Goal: Transaction & Acquisition: Purchase product/service

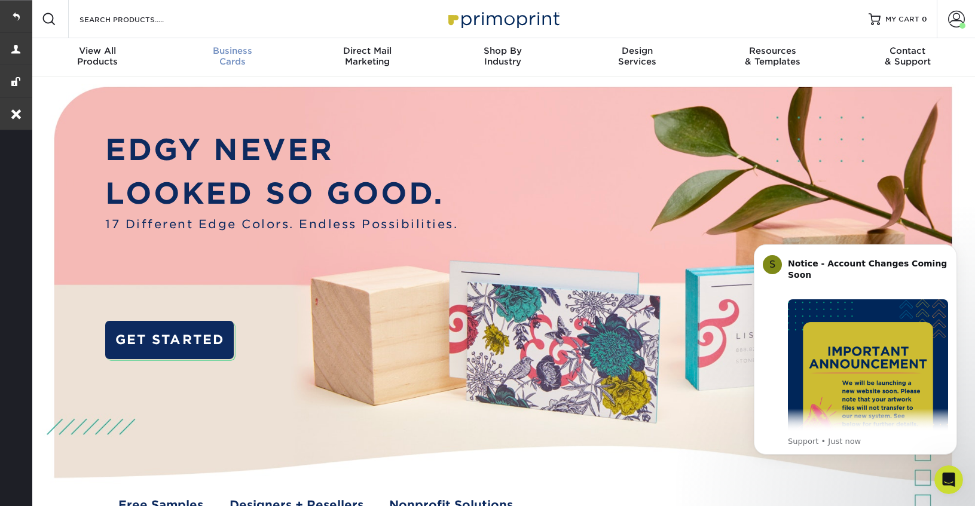
click at [242, 59] on div "Business Cards" at bounding box center [232, 56] width 135 height 22
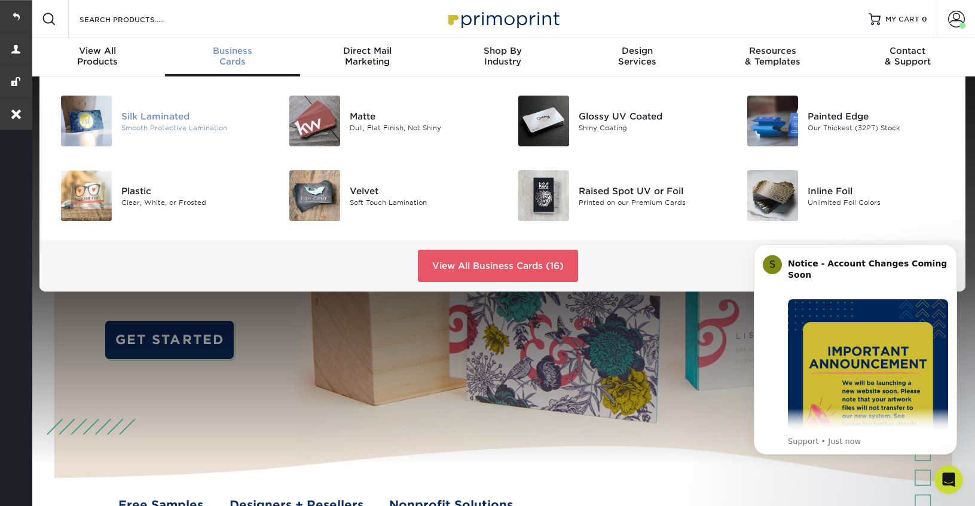
click at [170, 115] on div "Silk Laminated" at bounding box center [192, 115] width 143 height 13
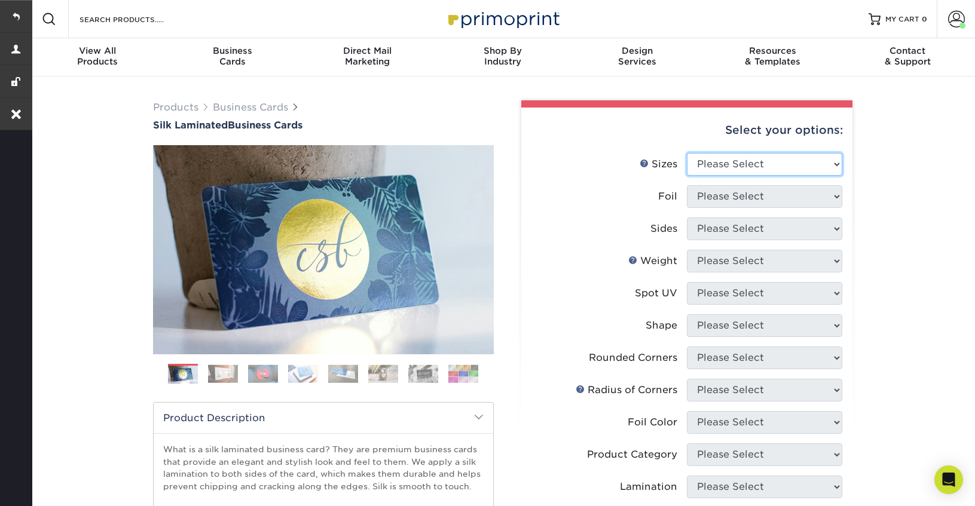
click at [751, 166] on select "Please Select 1.5" x 3.5" - Mini 1.75" x 3.5" - Mini 2" x 2" - Square 2" x 3" -…" at bounding box center [764, 164] width 155 height 23
select select "2.00x3.50"
click at [687, 153] on select "Please Select 1.5" x 3.5" - Mini 1.75" x 3.5" - Mini 2" x 2" - Square 2" x 3" -…" at bounding box center [764, 164] width 155 height 23
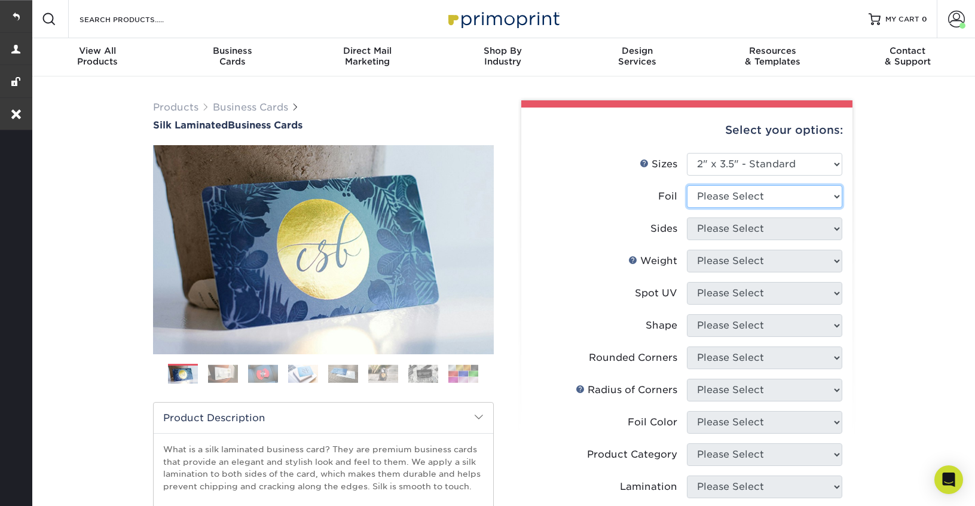
click at [738, 198] on select "Please Select Yes No" at bounding box center [764, 196] width 155 height 23
select select "0"
click at [687, 185] on select "Please Select Yes No" at bounding box center [764, 196] width 155 height 23
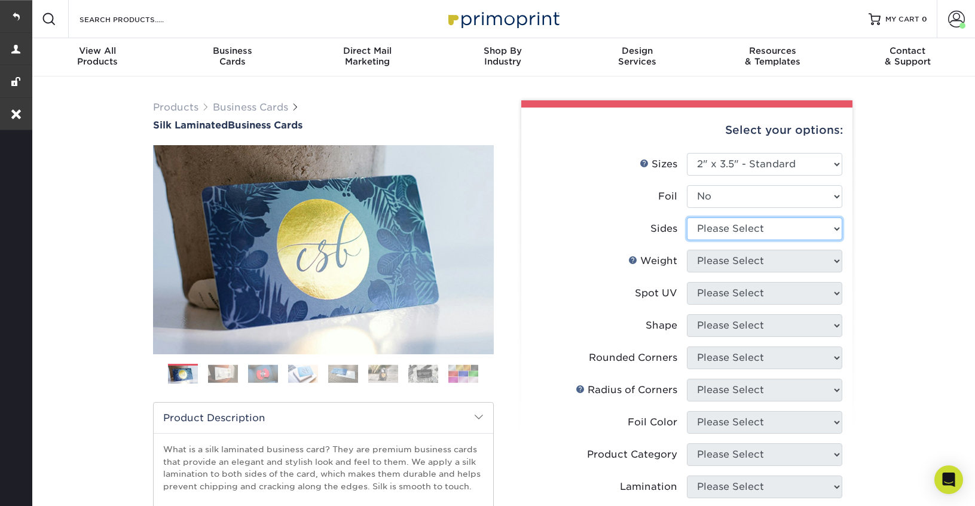
click at [728, 229] on select "Please Select Print Both Sides Print Front Only" at bounding box center [764, 229] width 155 height 23
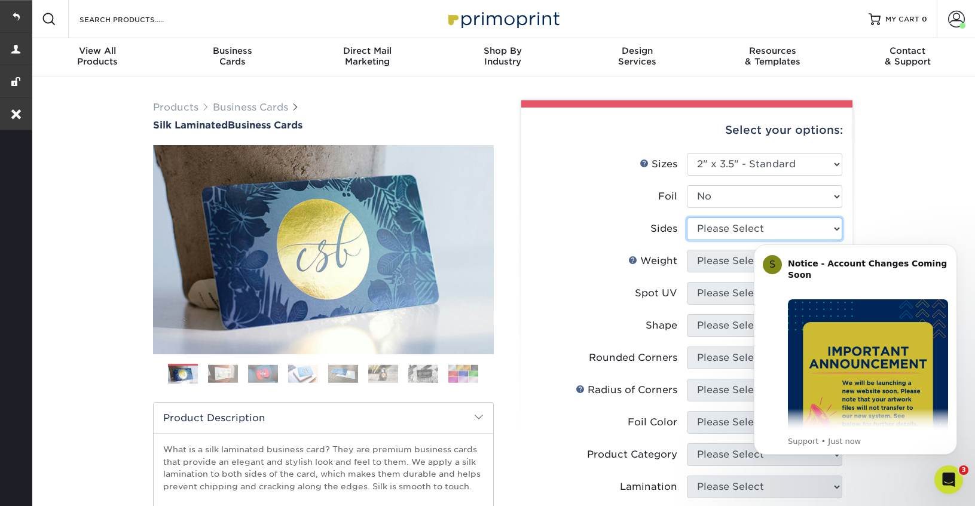
select select "13abbda7-1d64-4f25-8bb2-c179b224825d"
click at [687, 218] on select "Please Select Print Both Sides Print Front Only" at bounding box center [764, 229] width 155 height 23
click at [953, 247] on icon "Dismiss notification" at bounding box center [954, 248] width 7 height 7
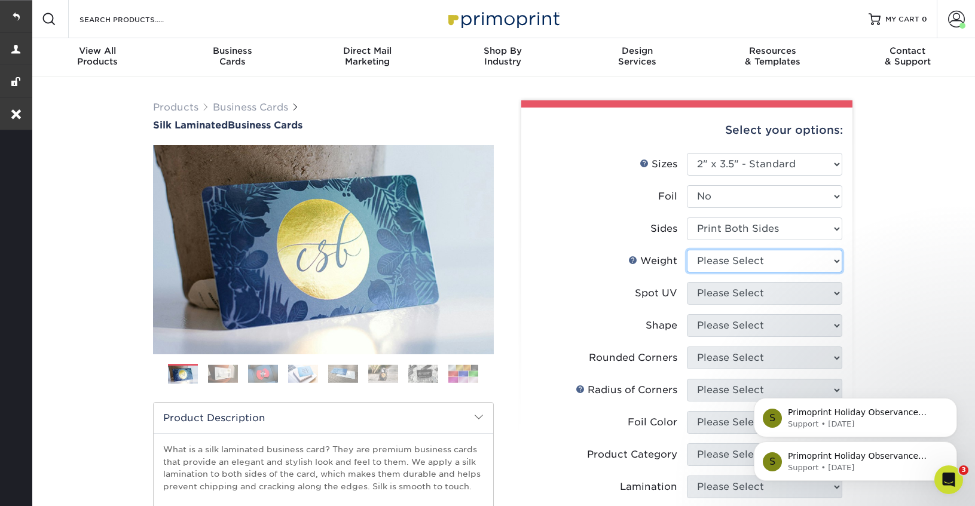
click at [722, 266] on select "Please Select 16PT" at bounding box center [764, 261] width 155 height 23
select select "16PT"
click at [687, 250] on select "Please Select 16PT" at bounding box center [764, 261] width 155 height 23
click at [711, 293] on select "Please Select No Spot UV Front and Back (Both Sides) Front Only Back Only" at bounding box center [764, 293] width 155 height 23
select select "3"
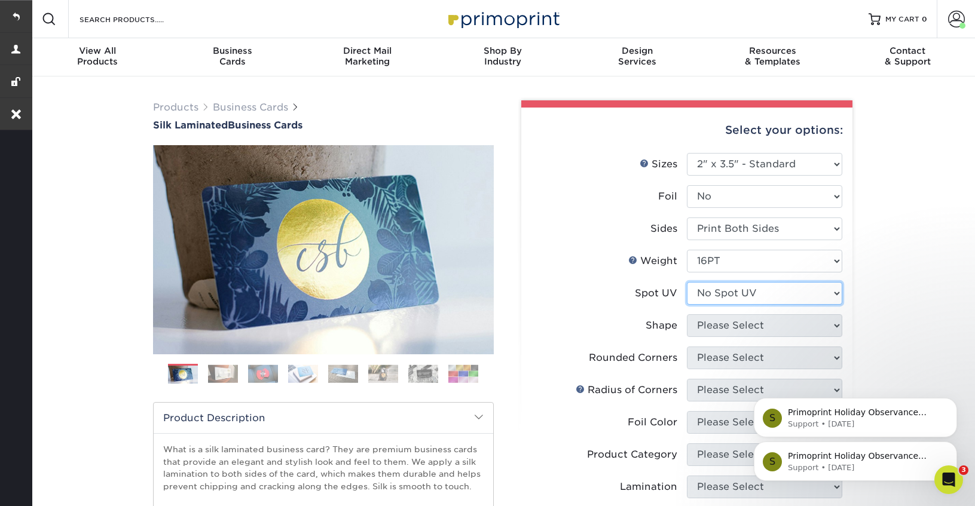
click at [687, 282] on select "Please Select No Spot UV Front and Back (Both Sides) Front Only Back Only" at bounding box center [764, 293] width 155 height 23
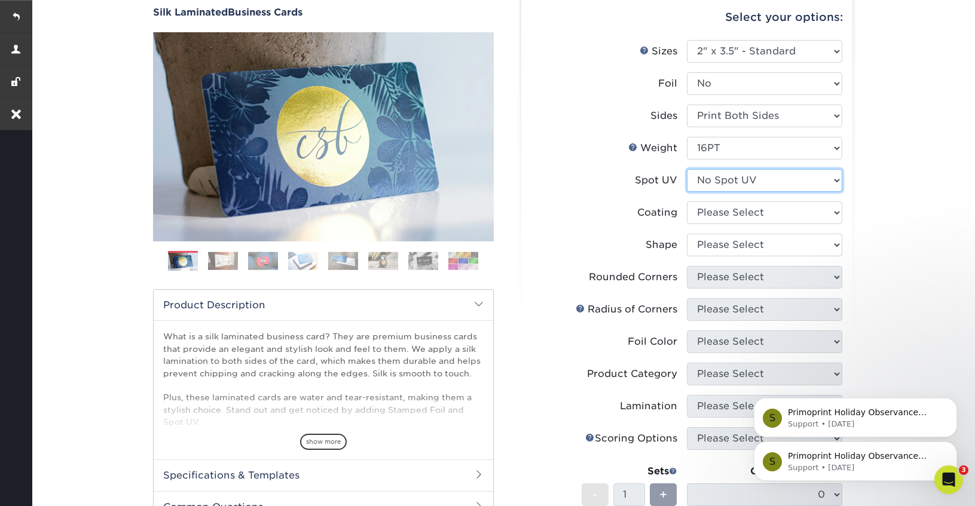
scroll to position [138, 0]
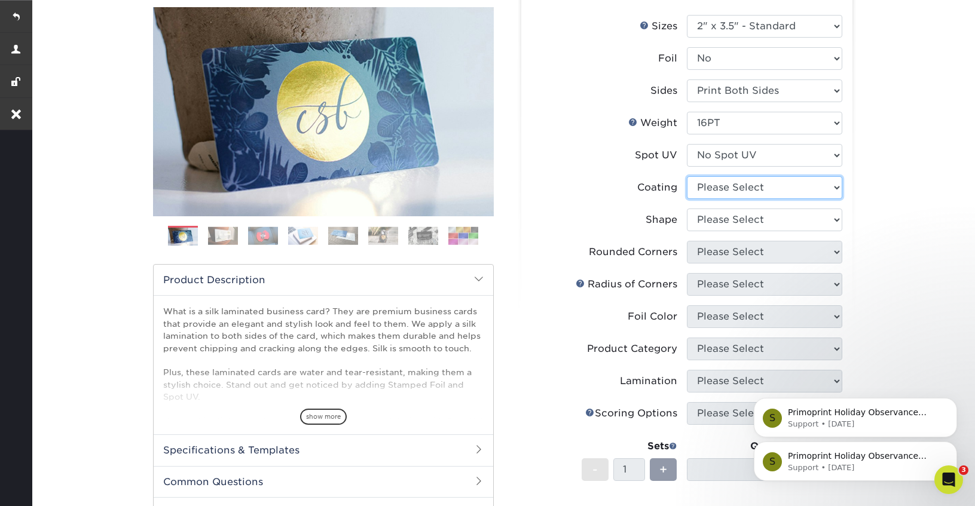
click at [741, 183] on select at bounding box center [764, 187] width 155 height 23
select select "3e7618de-abca-4bda-9f97-8b9129e913d8"
click at [687, 176] on select at bounding box center [764, 187] width 155 height 23
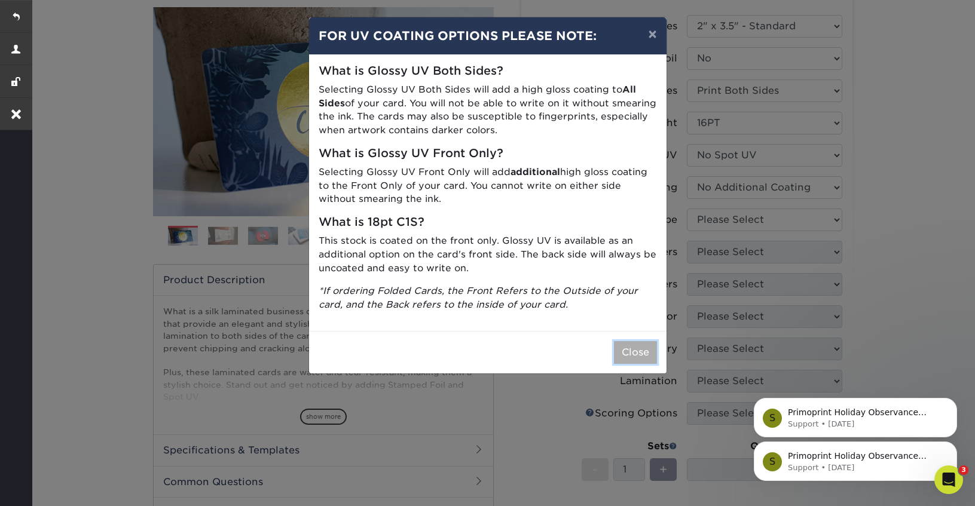
click at [630, 357] on button "Close" at bounding box center [635, 352] width 43 height 23
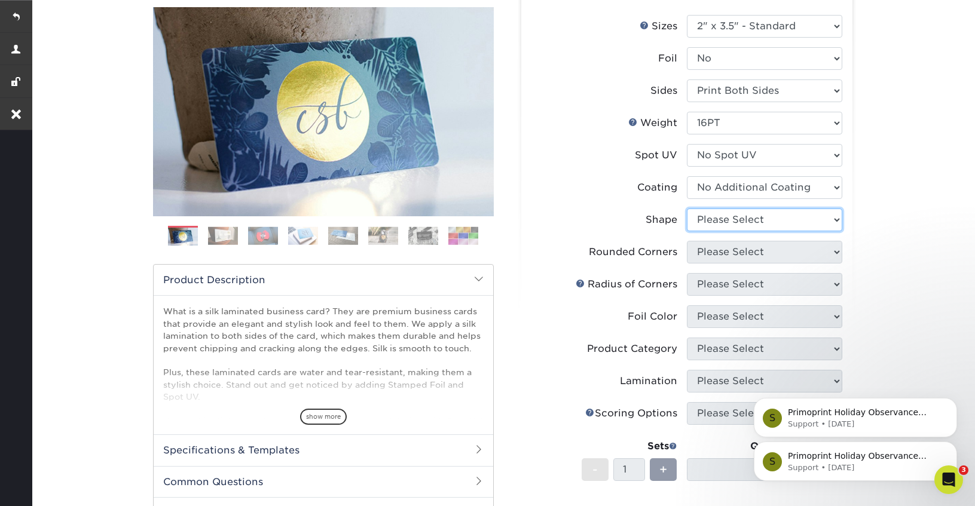
click at [740, 227] on select "Please Select Standard Oval" at bounding box center [764, 220] width 155 height 23
select select "standard"
click at [687, 209] on select "Please Select Standard Oval" at bounding box center [764, 220] width 155 height 23
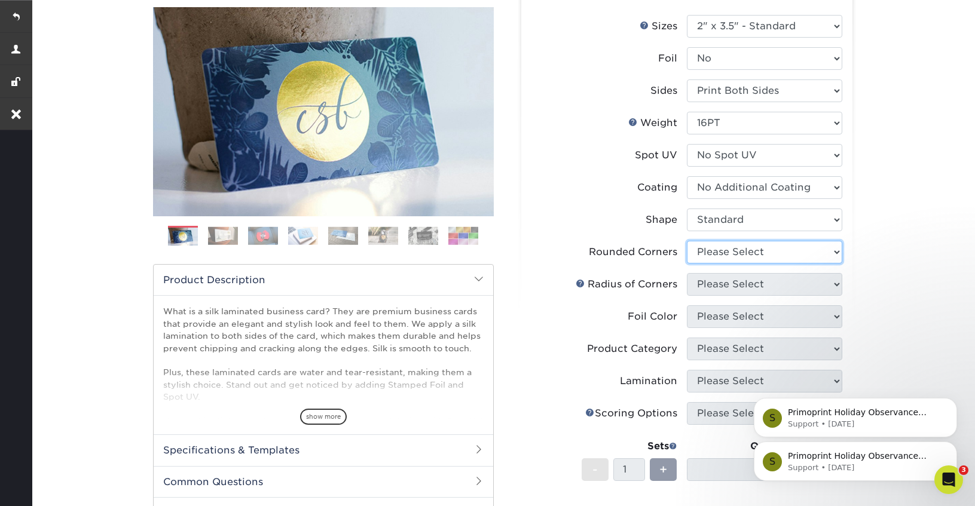
click at [726, 253] on select "Please Select Yes - Round 2 Corners Yes - Round 4 Corners No" at bounding box center [764, 252] width 155 height 23
select select "0"
click at [687, 241] on select "Please Select Yes - Round 2 Corners Yes - Round 4 Corners No" at bounding box center [764, 252] width 155 height 23
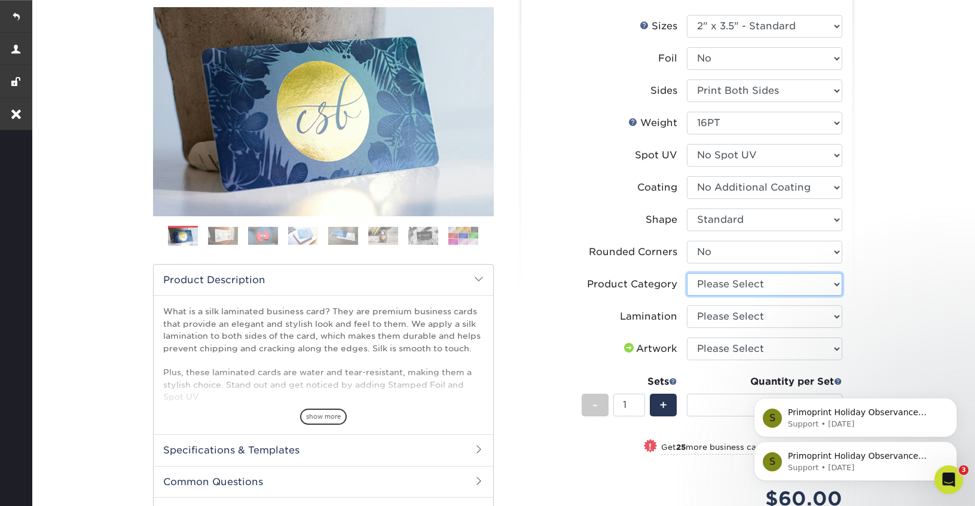
click at [728, 285] on select "Please Select Business Cards" at bounding box center [764, 284] width 155 height 23
select select "3b5148f1-0588-4f88-a218-97bcfdce65c1"
click at [687, 273] on select "Please Select Business Cards" at bounding box center [764, 284] width 155 height 23
click at [728, 313] on select "Please Select Silk" at bounding box center [764, 316] width 155 height 23
select select "ccacb42f-45f7-42d3-bbd3-7c8421cf37f0"
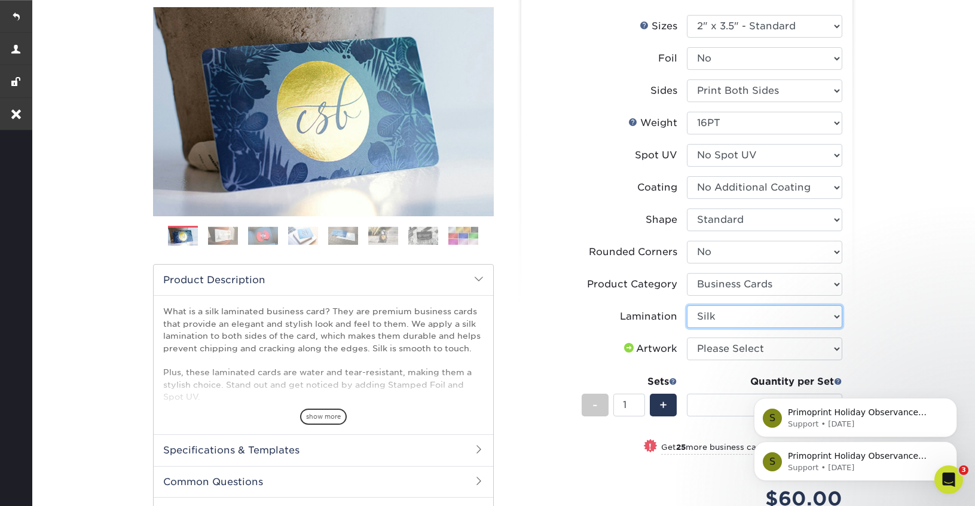
click at [687, 305] on select "Please Select Silk" at bounding box center [764, 316] width 155 height 23
click at [725, 347] on select "Please Select I will upload files I need a design - $100" at bounding box center [764, 349] width 155 height 23
select select "upload"
click at [687, 338] on select "Please Select I will upload files I need a design - $100" at bounding box center [764, 349] width 155 height 23
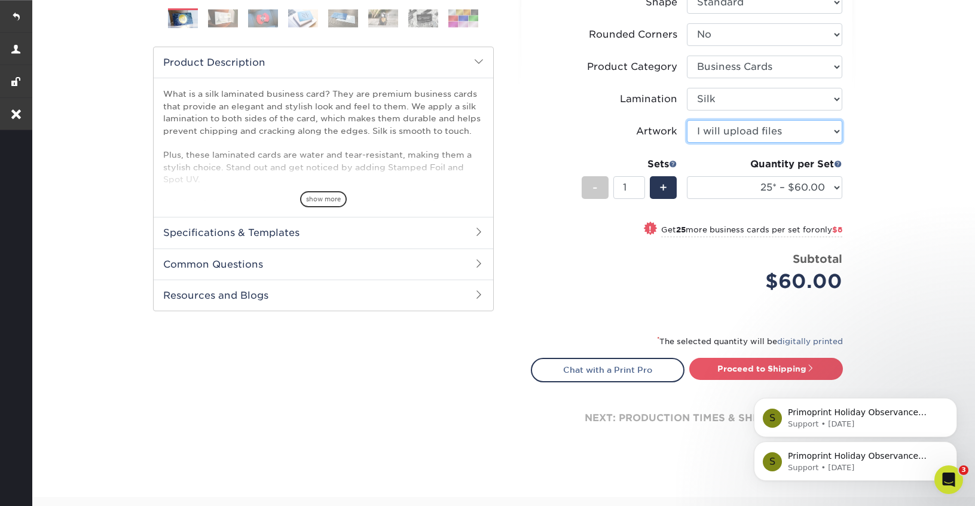
scroll to position [390, 0]
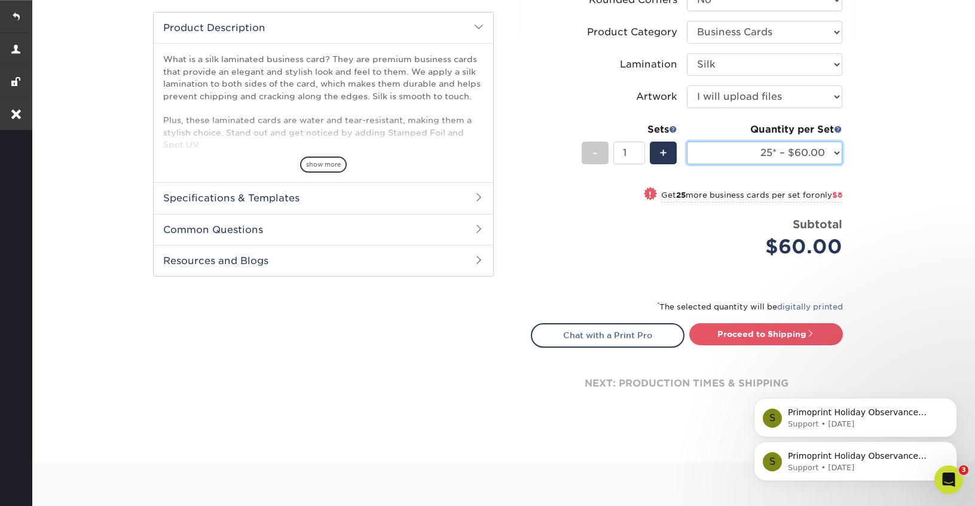
click at [743, 154] on select "25* – $60.00 50* – $68.00 75* – $76.00 100* – $84.00 250* – $92.00 500 – $96.00…" at bounding box center [764, 153] width 155 height 23
select select "500 – $96.00"
click at [687, 142] on select "25* – $60.00 50* – $68.00 75* – $76.00 100* – $84.00 250* – $92.00 500 – $96.00…" at bounding box center [764, 153] width 155 height 23
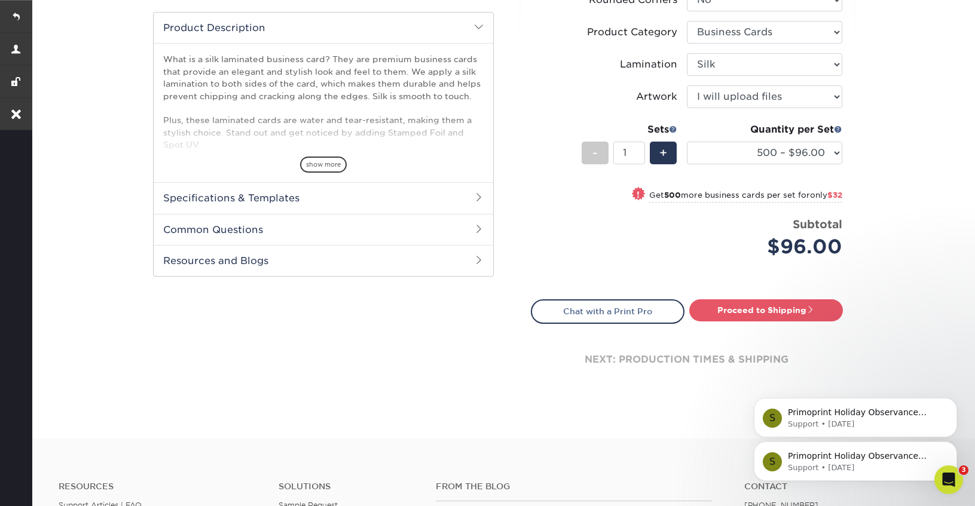
click at [732, 328] on div "next: production times & shipping" at bounding box center [687, 360] width 312 height 72
click at [735, 313] on link "Proceed to Shipping" at bounding box center [766, 311] width 154 height 22
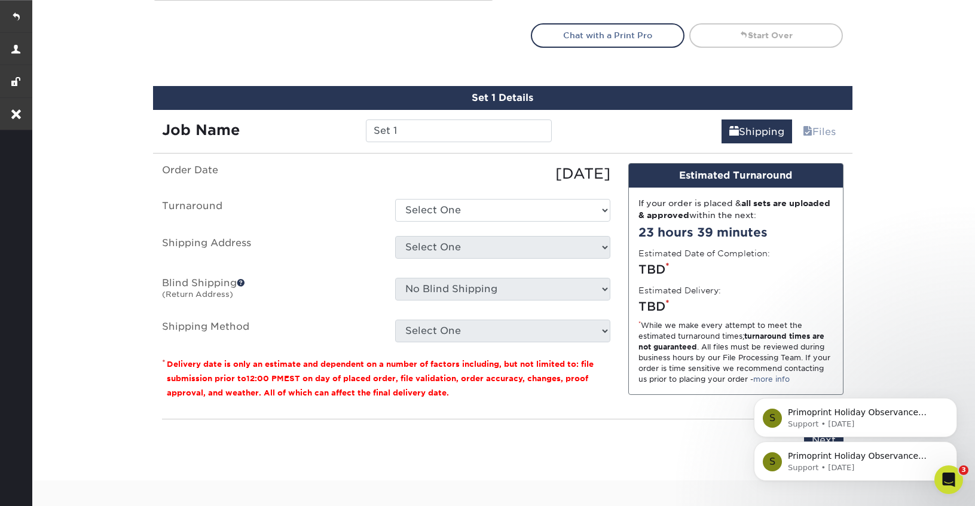
scroll to position [722, 0]
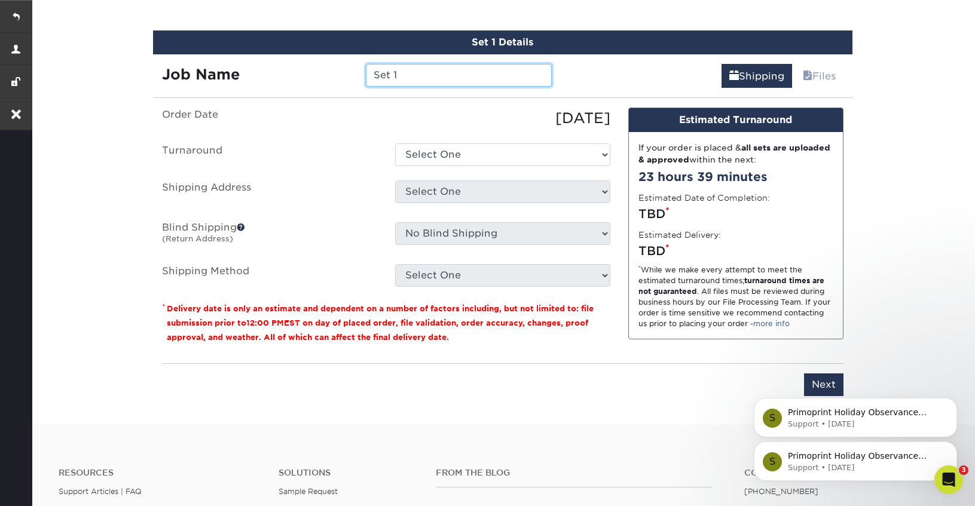
drag, startPoint x: 415, startPoint y: 78, endPoint x: 340, endPoint y: 74, distance: 75.4
click at [340, 74] on div "Job Name Set 1" at bounding box center [357, 75] width 408 height 23
paste input "Fern Torres"
type input "Fern Torres"
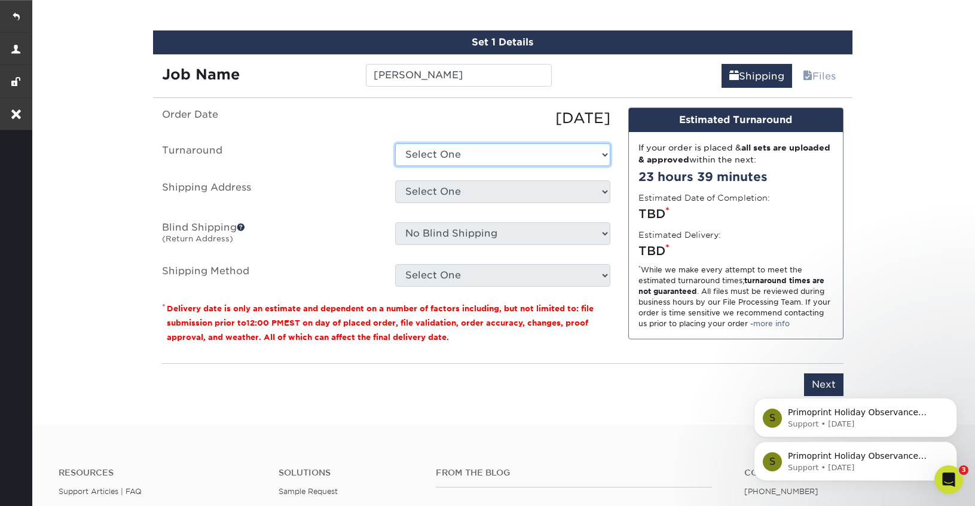
click at [464, 156] on select "Select One 2-4 Business Days 2 Day Next Business Day" at bounding box center [502, 154] width 215 height 23
click at [395, 143] on select "Select One 2-4 Business Days 2 Day Next Business Day" at bounding box center [502, 154] width 215 height 23
click at [462, 159] on select "Select One 2-4 Business Days 2 Day Next Business Day" at bounding box center [502, 154] width 215 height 23
select select "cf39fbb6-a653-498a-b8f8-eac31360a257"
click at [395, 143] on select "Select One 2-4 Business Days 2 Day Next Business Day" at bounding box center [502, 154] width 215 height 23
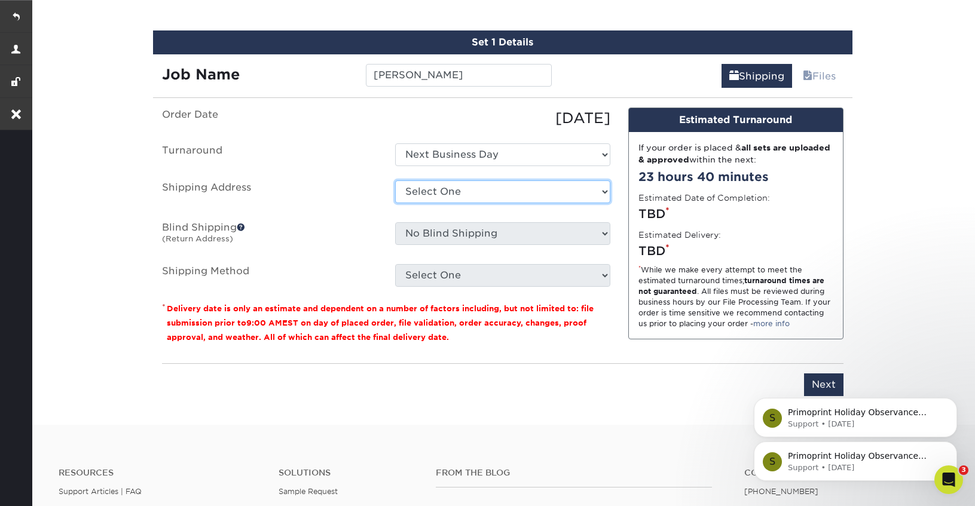
click at [426, 194] on select "Select One 7107 W Grand Ave + Add New Address" at bounding box center [502, 192] width 215 height 23
select select "123971"
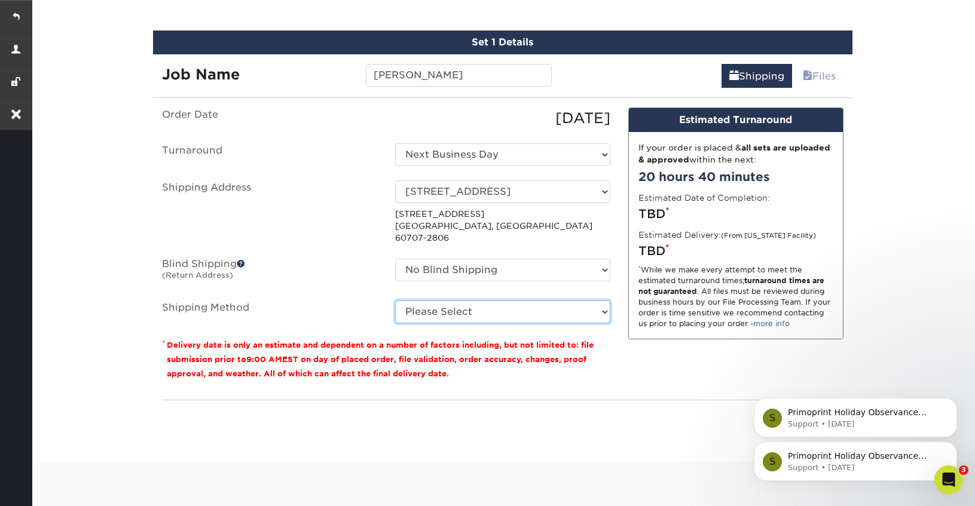
click at [466, 301] on select "Please Select Ground Shipping (+$8.96) 3 Day Shipping Service (+$15.36) 2 Day A…" at bounding box center [502, 312] width 215 height 23
click at [395, 301] on select "Please Select Ground Shipping (+$8.96) 3 Day Shipping Service (+$15.36) 2 Day A…" at bounding box center [502, 312] width 215 height 23
click at [465, 306] on select "Please Select Ground Shipping (+$8.96) 3 Day Shipping Service (+$15.36) 2 Day A…" at bounding box center [502, 312] width 215 height 23
select select "03"
click at [395, 301] on select "Please Select Ground Shipping (+$8.96) 3 Day Shipping Service (+$15.36) 2 Day A…" at bounding box center [502, 312] width 215 height 23
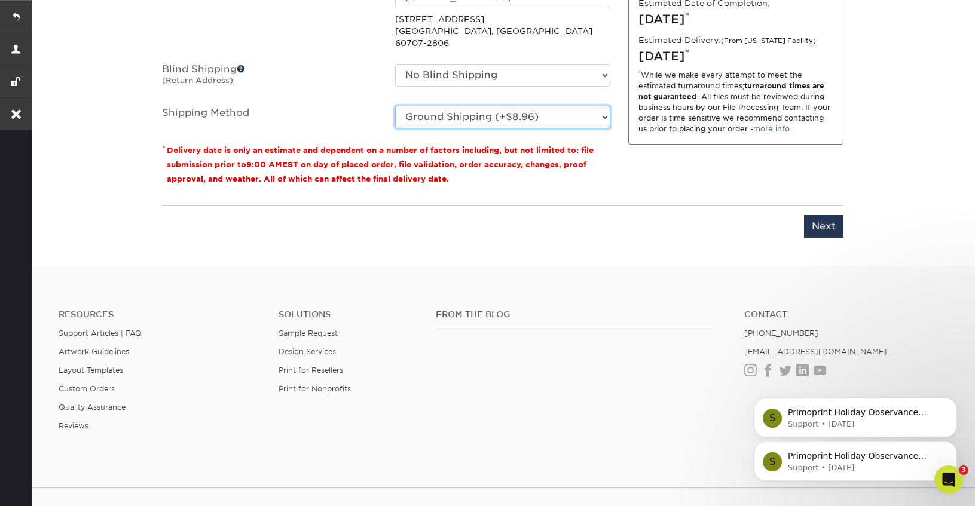
scroll to position [934, 0]
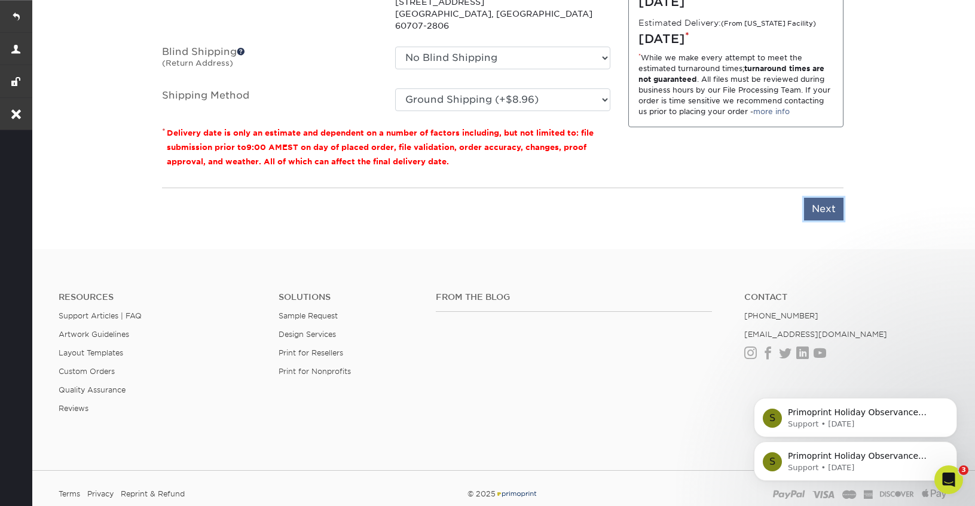
click at [827, 200] on input "Next" at bounding box center [823, 209] width 39 height 23
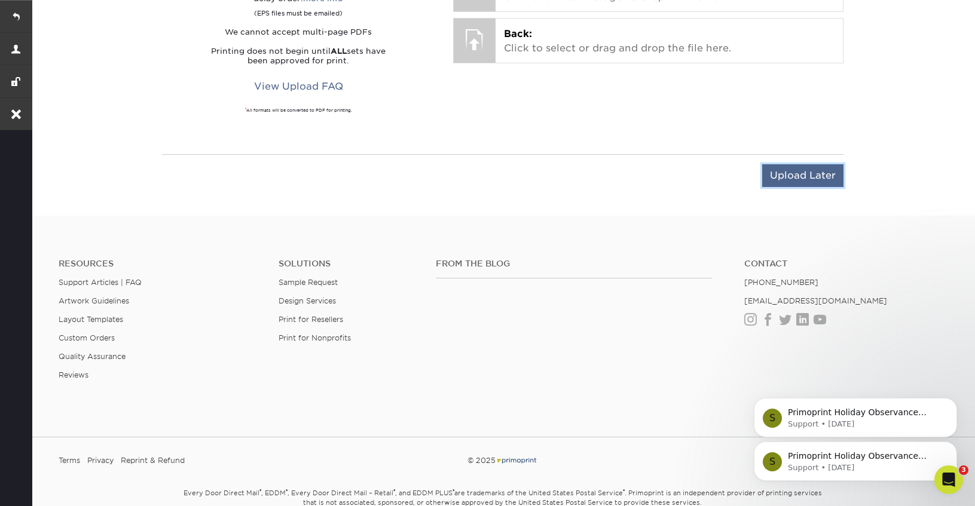
click at [792, 179] on input "Upload Later" at bounding box center [802, 175] width 81 height 23
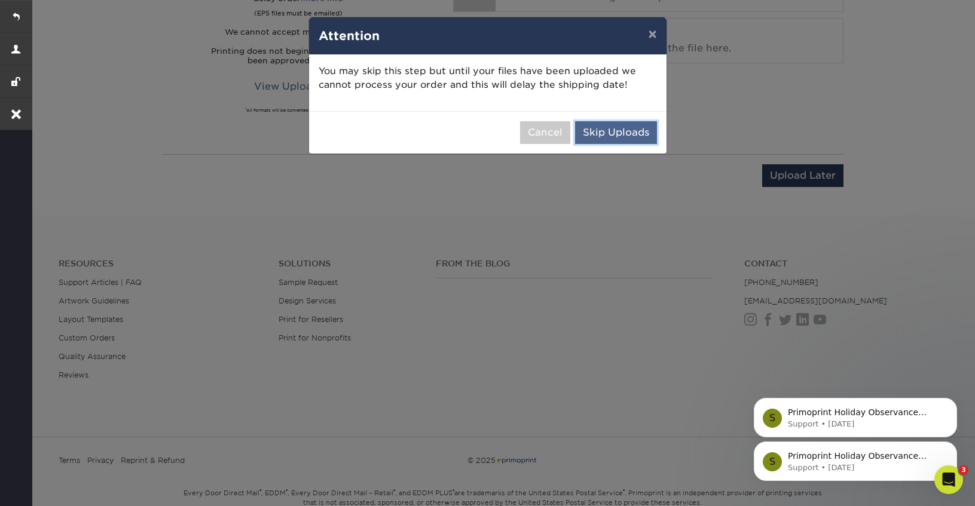
click at [635, 137] on button "Skip Uploads" at bounding box center [616, 132] width 82 height 23
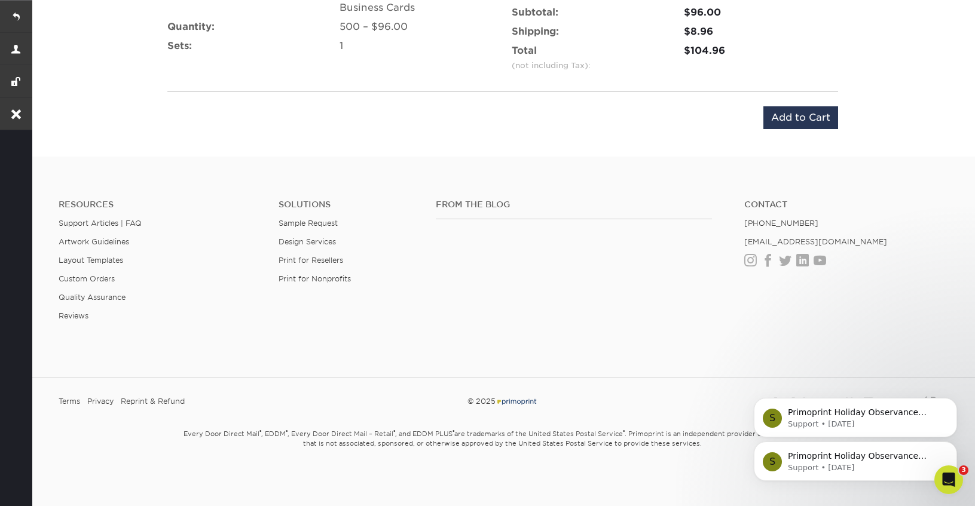
scroll to position [882, 0]
click at [783, 130] on div "Product: 2" X 3.5" 16PT Silk Laminated Business Cards Quantity: 500 – $96.00 Se…" at bounding box center [502, 57] width 699 height 172
click at [790, 116] on input "Add to Cart" at bounding box center [800, 117] width 75 height 23
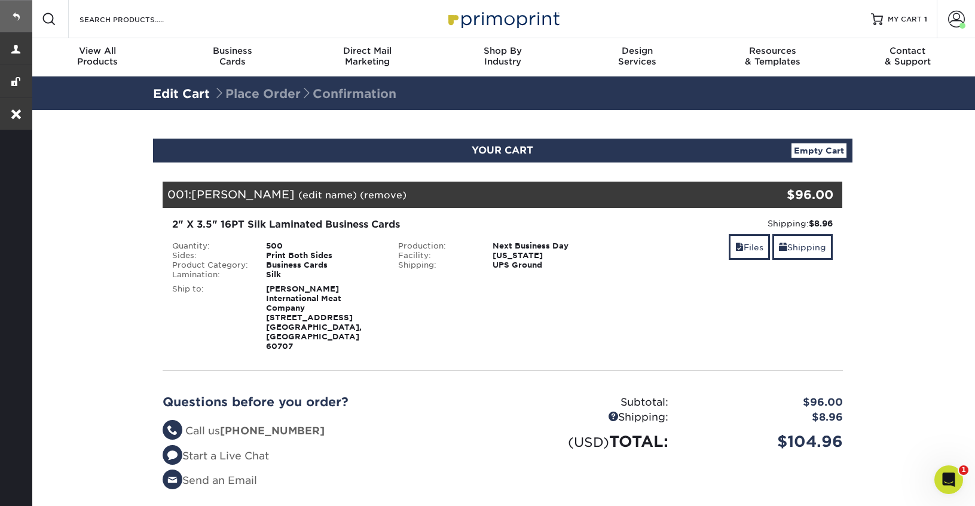
click at [20, 20] on link at bounding box center [16, 16] width 32 height 32
